Goal: Check status: Check status

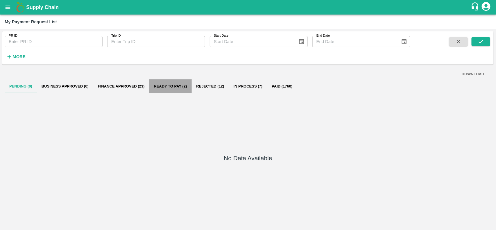
click at [180, 87] on button "Ready To Pay (2)" at bounding box center [170, 86] width 42 height 14
click at [249, 92] on button "In Process (7)" at bounding box center [248, 86] width 38 height 14
